Goal: Task Accomplishment & Management: Manage account settings

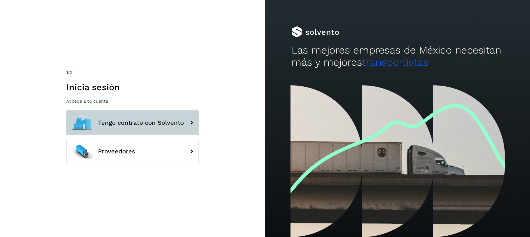
click at [106, 131] on button "Tengo contrato con Solvento" at bounding box center [132, 122] width 132 height 25
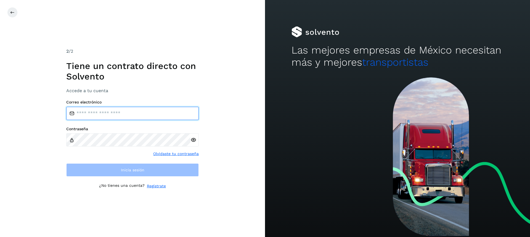
click at [95, 112] on input "email" at bounding box center [132, 113] width 132 height 13
click at [94, 110] on input "email" at bounding box center [132, 113] width 132 height 13
type input "**********"
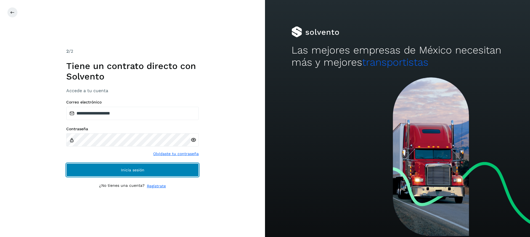
click at [108, 169] on button "Inicia sesión" at bounding box center [132, 169] width 132 height 13
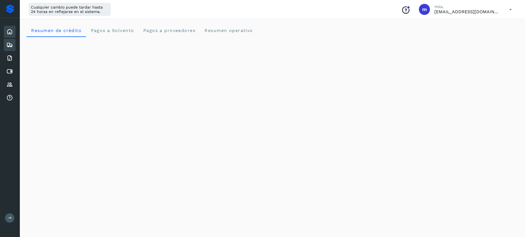
click at [11, 42] on icon at bounding box center [9, 45] width 7 height 7
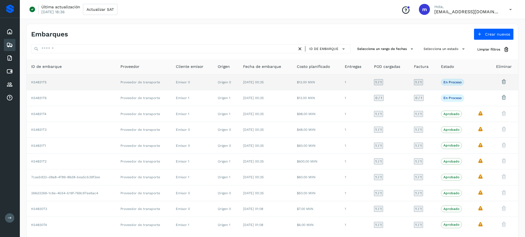
click at [324, 85] on td "$13.00 MXN" at bounding box center [317, 82] width 48 height 16
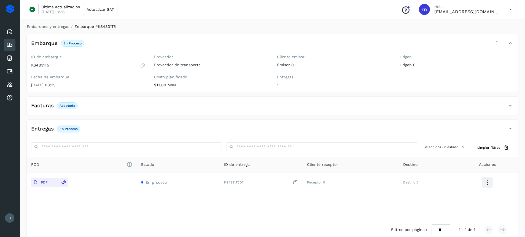
click at [496, 42] on icon at bounding box center [497, 43] width 12 height 12
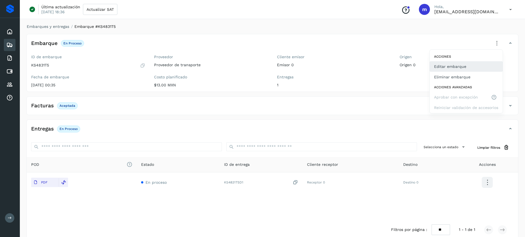
click at [456, 65] on button "Editar embarque" at bounding box center [466, 66] width 73 height 10
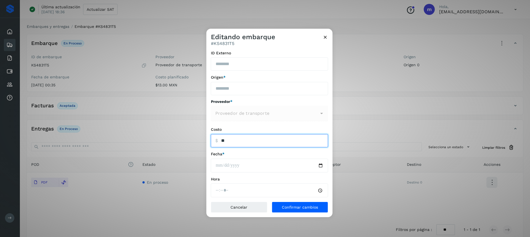
click at [234, 144] on input "ID Externo" at bounding box center [269, 140] width 117 height 13
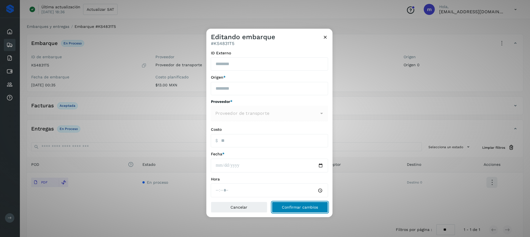
type input "*****"
click at [294, 205] on span "Confirmar cambios" at bounding box center [300, 207] width 36 height 4
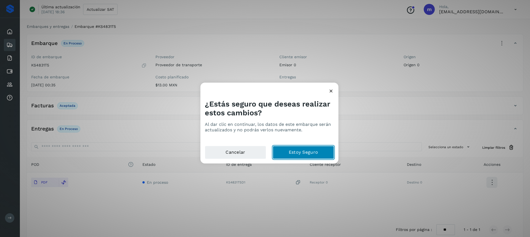
click at [300, 155] on button "Estoy Seguro" at bounding box center [303, 152] width 61 height 13
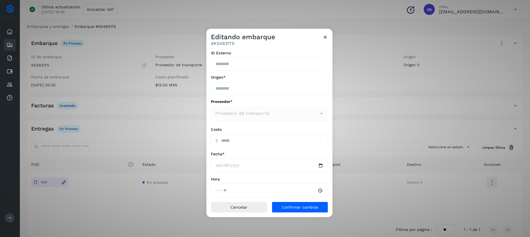
click at [325, 37] on icon at bounding box center [325, 37] width 6 height 6
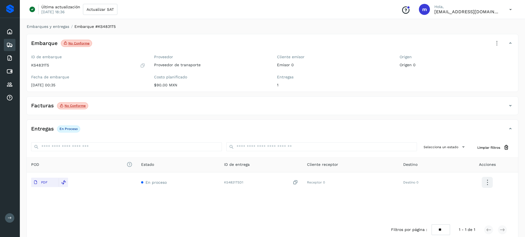
click at [497, 42] on icon at bounding box center [497, 43] width 12 height 12
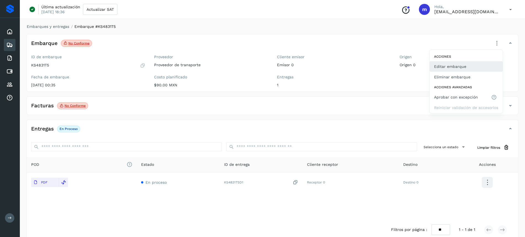
click at [458, 69] on button "Editar embarque" at bounding box center [466, 66] width 73 height 10
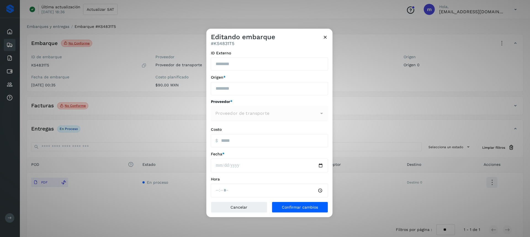
click at [325, 36] on icon at bounding box center [325, 37] width 6 height 6
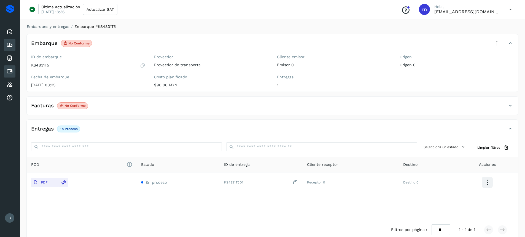
click at [8, 68] on icon at bounding box center [9, 71] width 7 height 7
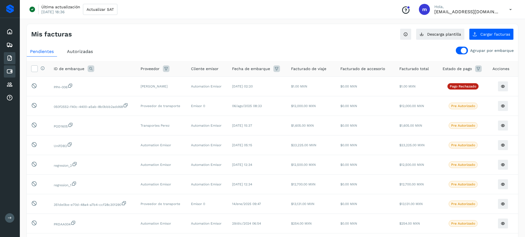
click at [9, 57] on icon at bounding box center [9, 58] width 7 height 7
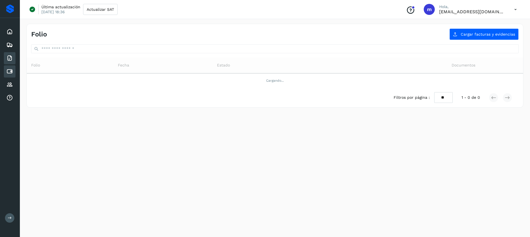
click at [12, 71] on icon at bounding box center [9, 71] width 7 height 7
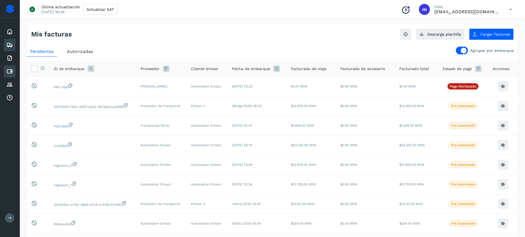
click at [10, 44] on icon at bounding box center [9, 45] width 7 height 7
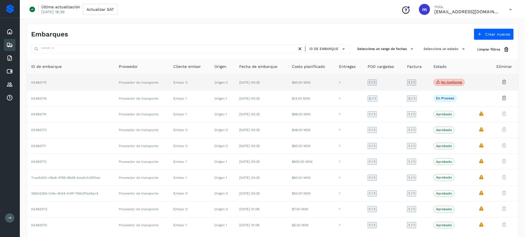
click at [475, 81] on td at bounding box center [482, 82] width 17 height 16
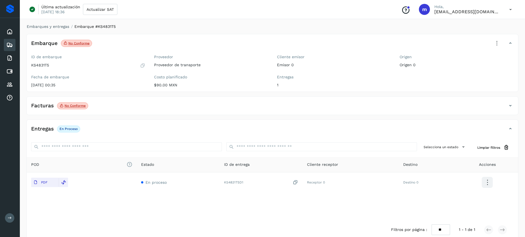
click at [499, 44] on icon at bounding box center [497, 43] width 12 height 12
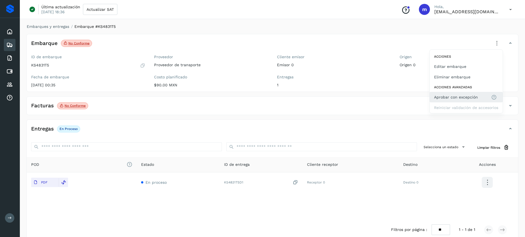
click at [450, 96] on span "Aprobar con excepción" at bounding box center [456, 97] width 44 height 6
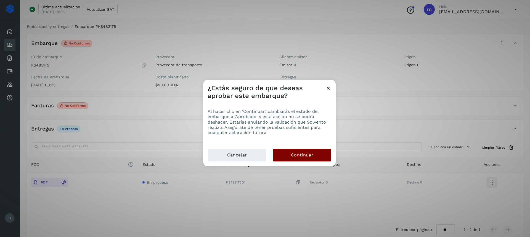
click at [289, 153] on button "Continuar" at bounding box center [302, 155] width 58 height 13
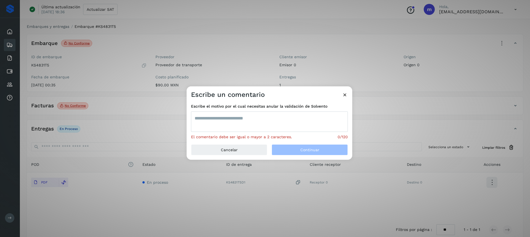
click at [258, 128] on textarea at bounding box center [269, 121] width 157 height 20
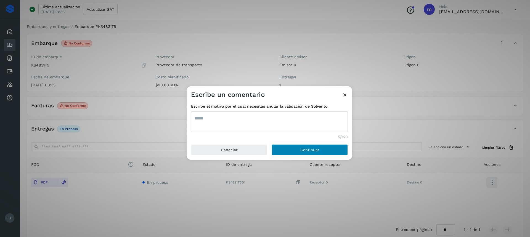
type textarea "*****"
click at [290, 149] on button "Continuar" at bounding box center [309, 149] width 76 height 11
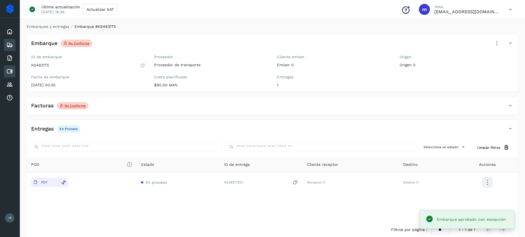
click at [6, 71] on icon at bounding box center [9, 71] width 7 height 7
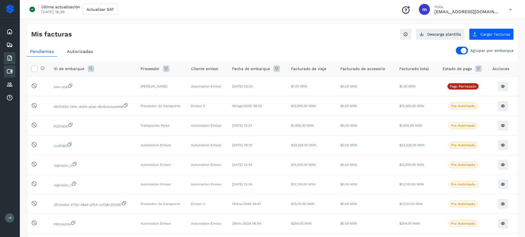
click at [13, 59] on div "Facturas" at bounding box center [10, 58] width 12 height 12
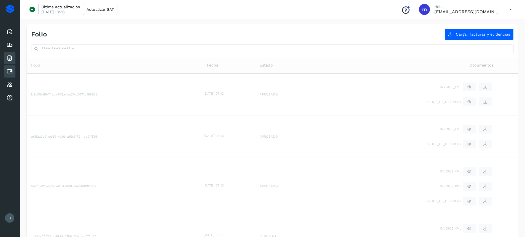
click at [10, 70] on icon at bounding box center [9, 71] width 7 height 7
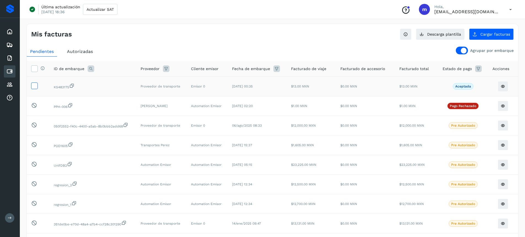
click at [35, 85] on icon at bounding box center [34, 85] width 6 height 6
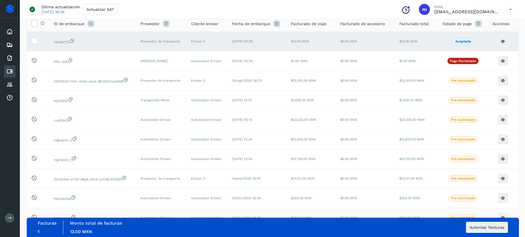
scroll to position [73, 0]
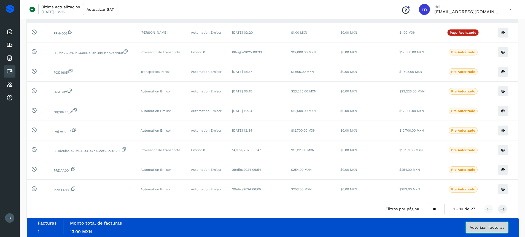
click at [476, 232] on button "Autorizar facturas" at bounding box center [487, 227] width 42 height 11
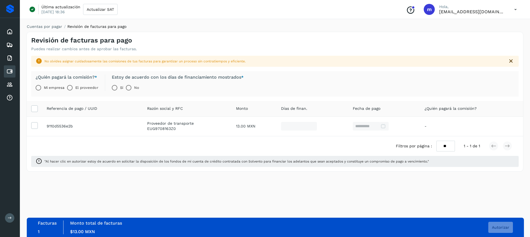
click at [76, 89] on label "El proveedor" at bounding box center [86, 87] width 23 height 11
click at [498, 228] on span "Autorizar" at bounding box center [499, 227] width 17 height 4
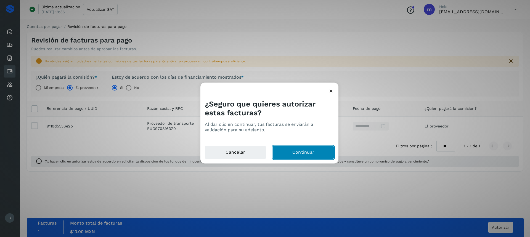
click at [294, 149] on button "Continuar" at bounding box center [303, 152] width 61 height 13
